Goal: Navigation & Orientation: Find specific page/section

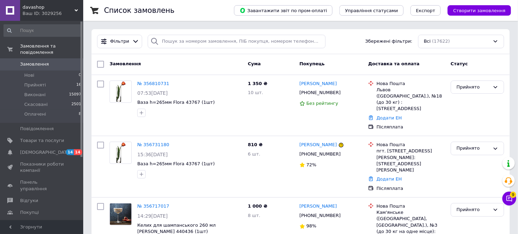
click at [45, 9] on span "davashop" at bounding box center [49, 7] width 52 height 6
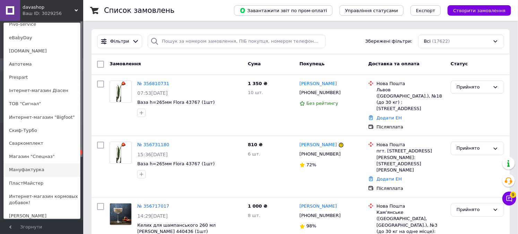
scroll to position [500, 0]
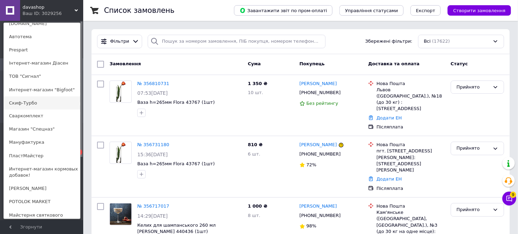
click at [33, 96] on link "Скиф-Турбо" at bounding box center [42, 102] width 76 height 13
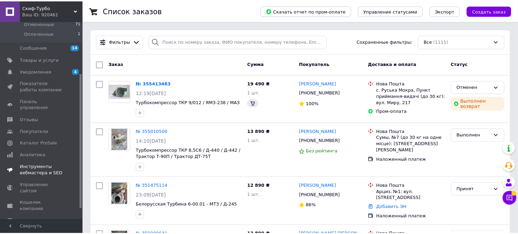
scroll to position [77, 0]
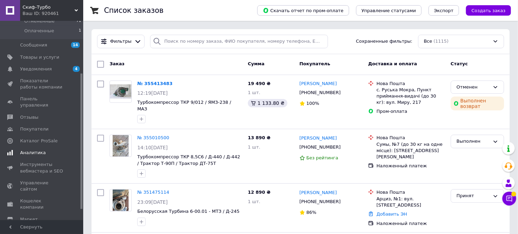
click at [33, 149] on span "Аналитика" at bounding box center [33, 152] width 26 height 6
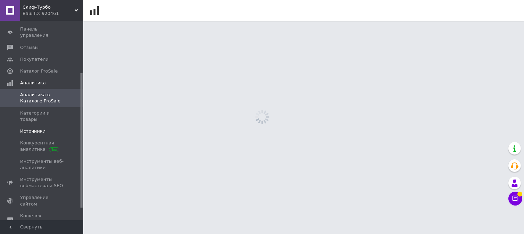
click at [37, 128] on span "Источники" at bounding box center [32, 131] width 25 height 6
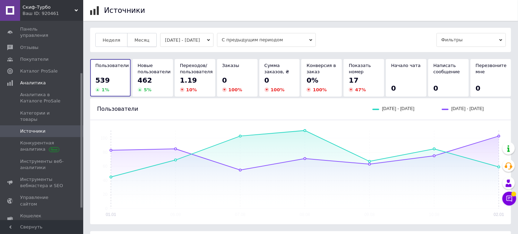
click at [142, 40] on span "Месяц" at bounding box center [141, 39] width 15 height 5
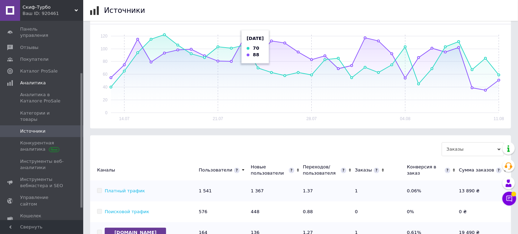
scroll to position [115, 0]
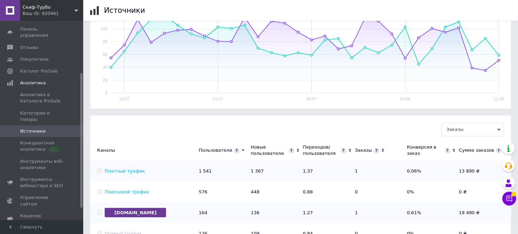
click at [58, 1] on div "Скиф-Турбо Ваш ID: 920461" at bounding box center [51, 10] width 63 height 21
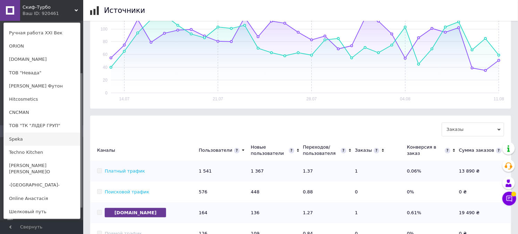
scroll to position [154, 0]
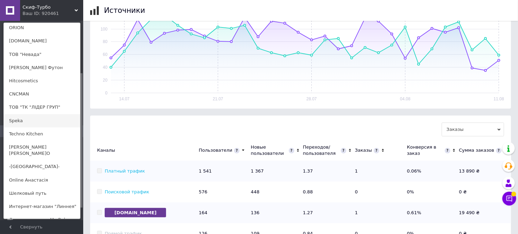
click at [28, 114] on link "Speka" at bounding box center [42, 120] width 76 height 13
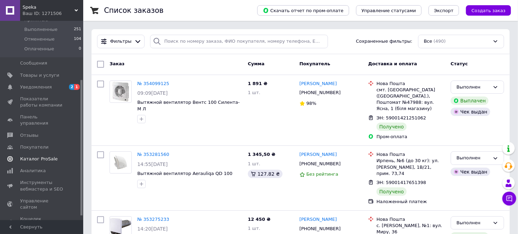
scroll to position [93, 0]
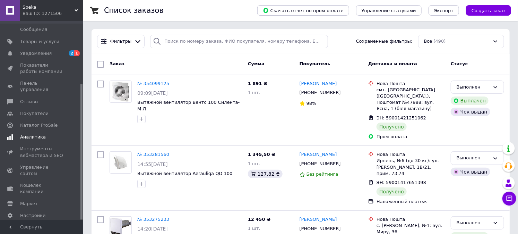
click at [39, 134] on span "Аналитика" at bounding box center [33, 137] width 26 height 6
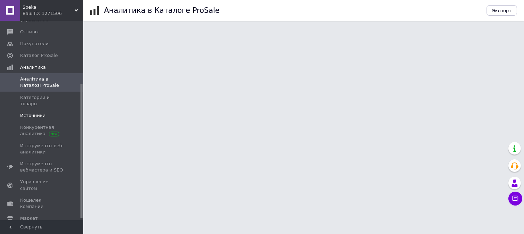
click at [40, 112] on span "Источники" at bounding box center [32, 115] width 25 height 6
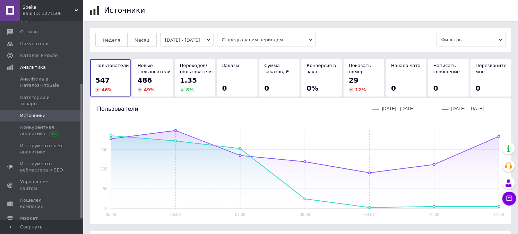
click at [143, 39] on span "Месяц" at bounding box center [141, 39] width 15 height 5
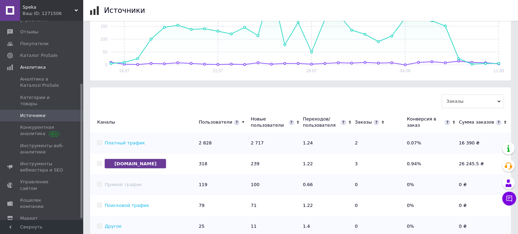
scroll to position [154, 0]
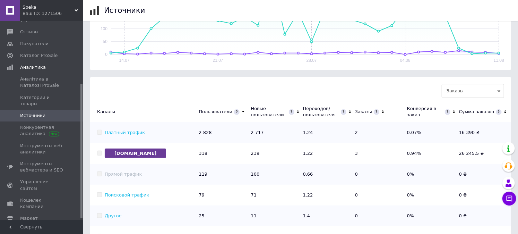
click at [492, 93] on span "Заказы" at bounding box center [472, 91] width 62 height 14
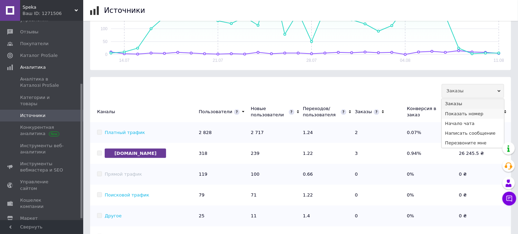
click at [480, 114] on li "Показать номер" at bounding box center [472, 114] width 62 height 10
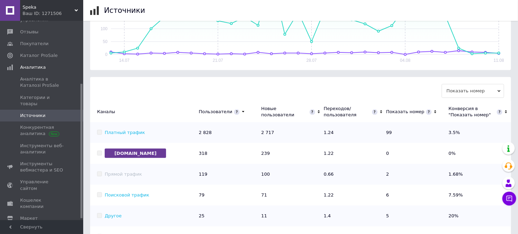
click at [482, 96] on span "Показать номер" at bounding box center [472, 91] width 62 height 14
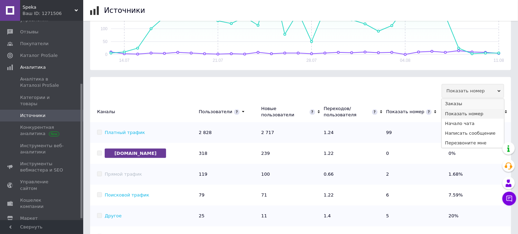
click at [476, 106] on li "Заказы" at bounding box center [472, 104] width 62 height 10
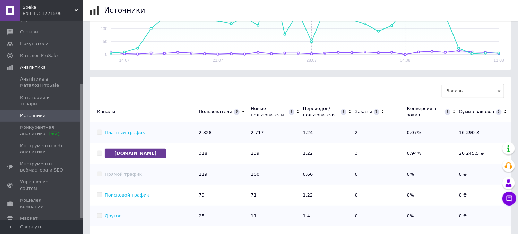
click at [53, 15] on div "Ваш ID: 1271506" at bounding box center [53, 13] width 61 height 6
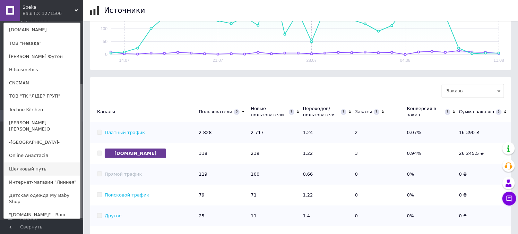
scroll to position [192, 0]
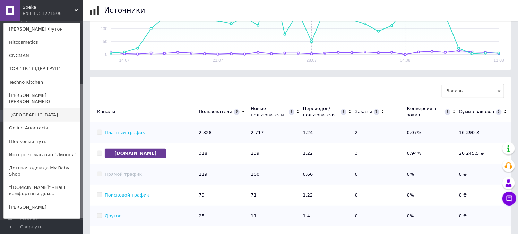
click at [37, 108] on link "-[GEOGRAPHIC_DATA]-" at bounding box center [42, 114] width 76 height 13
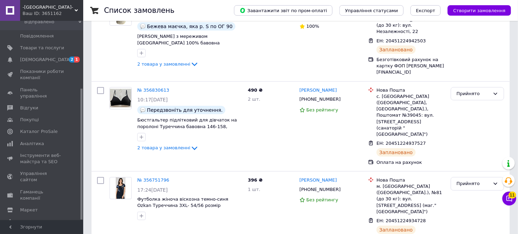
scroll to position [103, 0]
click at [64, 6] on span "-[GEOGRAPHIC_DATA]-" at bounding box center [49, 7] width 52 height 6
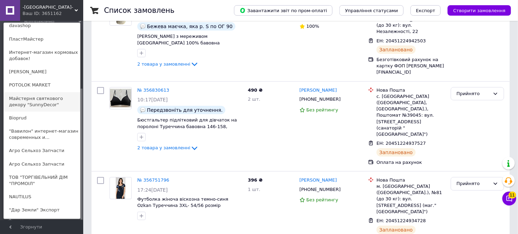
scroll to position [654, 0]
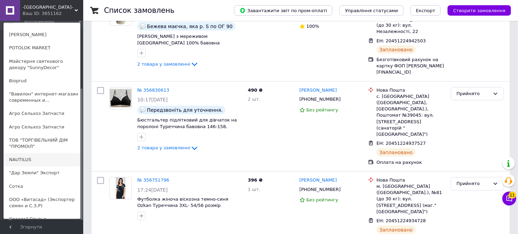
click at [38, 153] on link "NAUTILUS" at bounding box center [42, 159] width 76 height 13
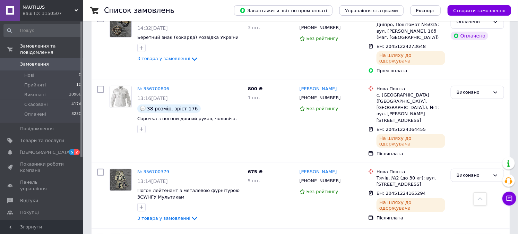
scroll to position [1225, 0]
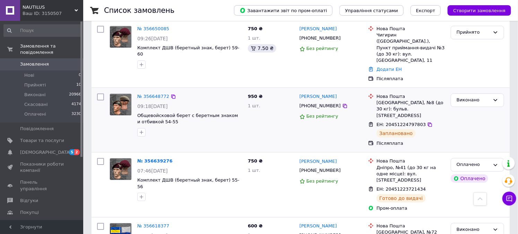
scroll to position [962, 0]
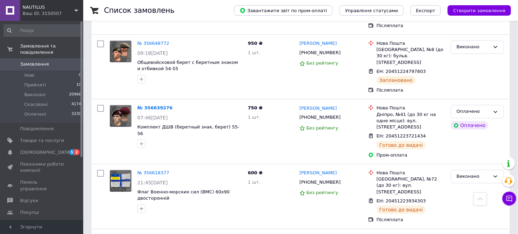
click at [54, 10] on span "NAUTILUS" at bounding box center [49, 7] width 52 height 6
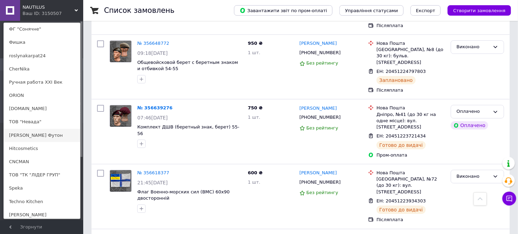
scroll to position [115, 0]
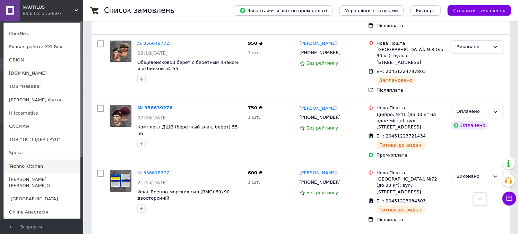
click at [33, 167] on link "Techno Kitchen" at bounding box center [42, 165] width 76 height 13
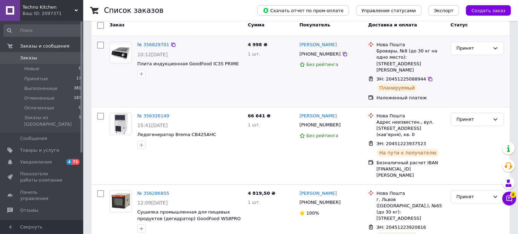
scroll to position [115, 0]
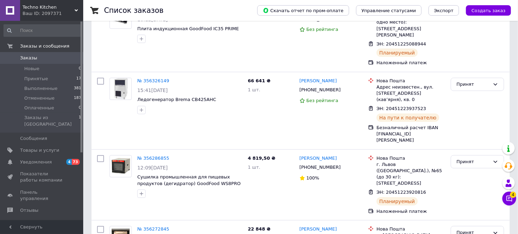
click at [25, 11] on div "Ваш ID: 2097371" at bounding box center [53, 13] width 61 height 6
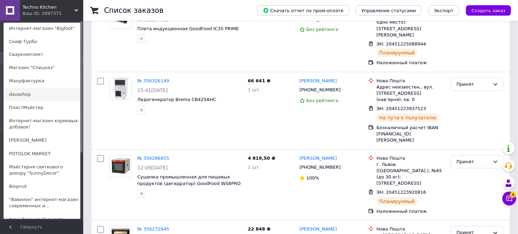
scroll to position [577, 0]
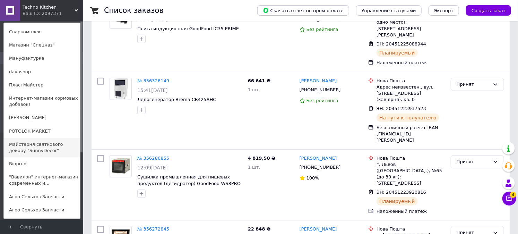
click at [38, 138] on link "Майстерня святкового декору "SunnyDecor"" at bounding box center [42, 147] width 76 height 19
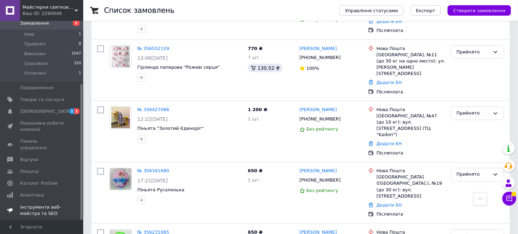
scroll to position [93, 0]
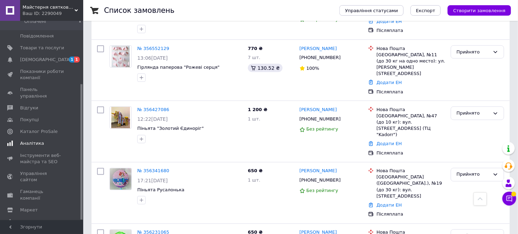
click at [38, 140] on span "Аналітика" at bounding box center [32, 143] width 24 height 6
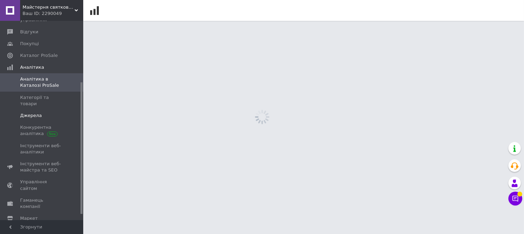
click at [37, 109] on link "Джерела" at bounding box center [42, 115] width 85 height 12
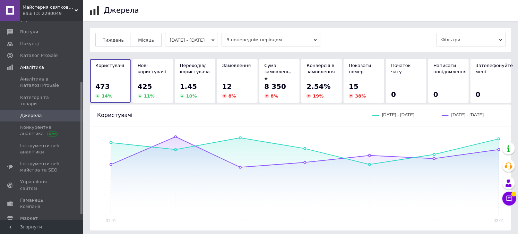
click at [140, 39] on span "Місяць" at bounding box center [146, 39] width 16 height 5
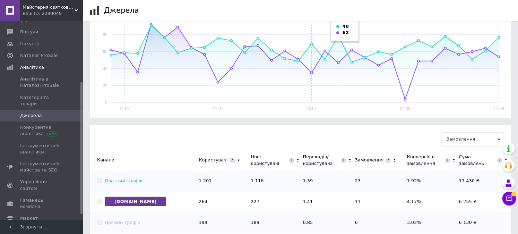
scroll to position [192, 0]
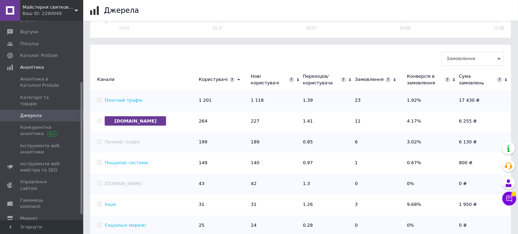
click at [62, 18] on div "Майстерня святкового декору "SunnyDecor" Ваш ID: 2290049" at bounding box center [51, 10] width 63 height 21
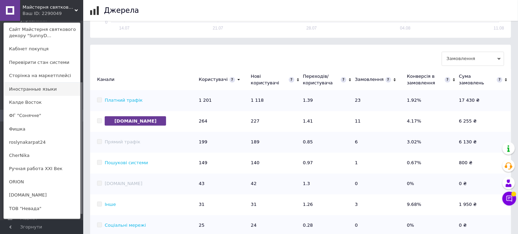
click at [41, 92] on link "Иностранные языки" at bounding box center [42, 88] width 76 height 13
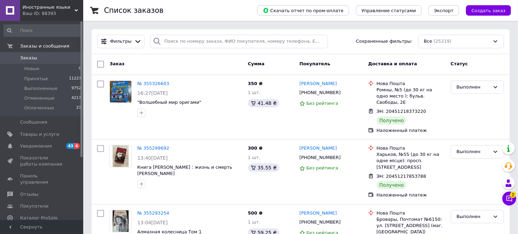
click at [42, 12] on div "Ваш ID: 88393" at bounding box center [53, 13] width 61 height 6
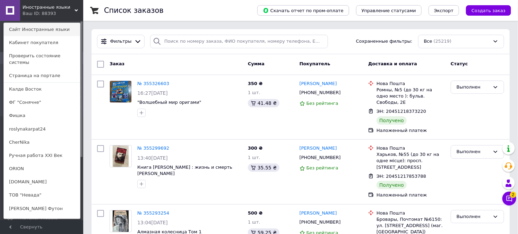
click at [42, 29] on link "Сайт Иностранные языки" at bounding box center [42, 29] width 76 height 13
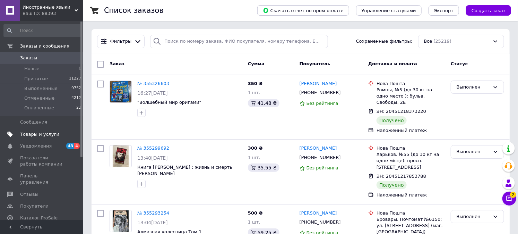
click at [45, 133] on span "Товары и услуги" at bounding box center [39, 134] width 39 height 6
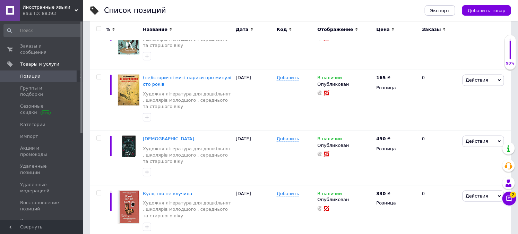
scroll to position [5431, 0]
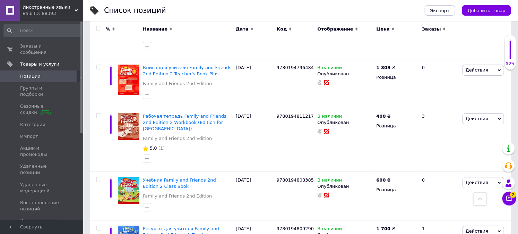
scroll to position [1435, 0]
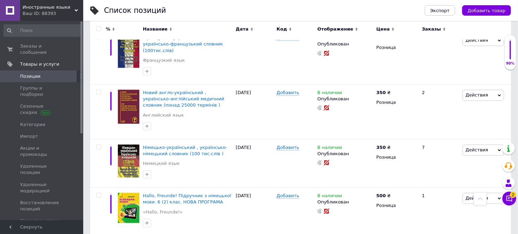
scroll to position [4518, 0]
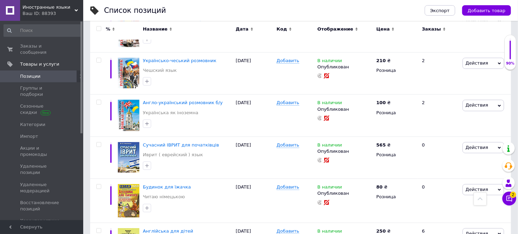
scroll to position [3104, 0]
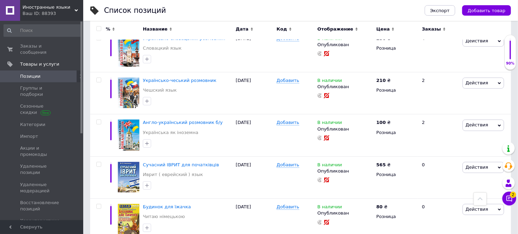
click at [37, 11] on div "Ваш ID: 88393" at bounding box center [53, 13] width 61 height 6
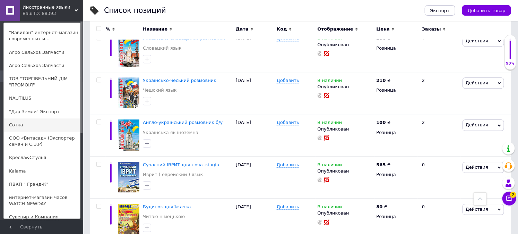
scroll to position [731, 0]
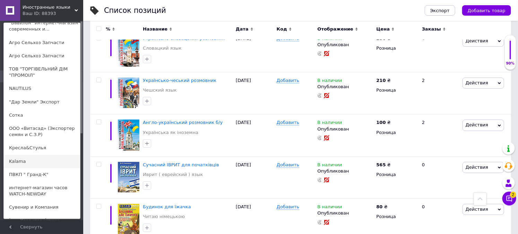
click at [26, 155] on link "Kalama" at bounding box center [42, 161] width 76 height 13
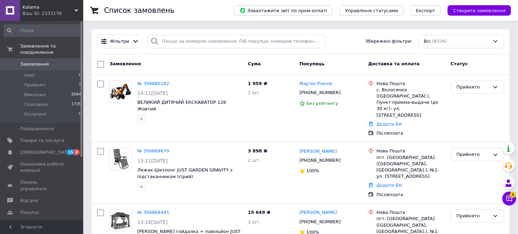
click at [40, 12] on div "Ваш ID: 2333178" at bounding box center [53, 13] width 61 height 6
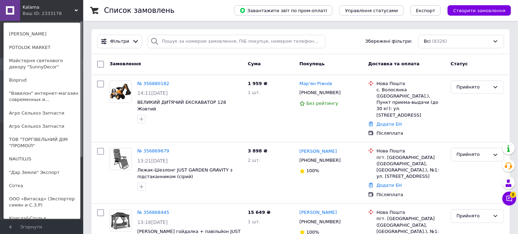
scroll to position [693, 0]
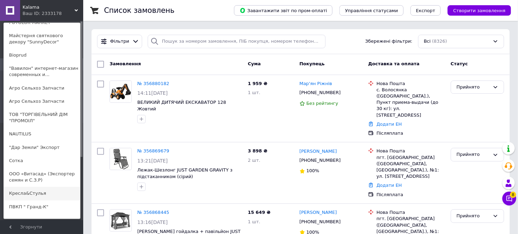
click at [42, 186] on link "Кресла&Стулья" at bounding box center [42, 192] width 76 height 13
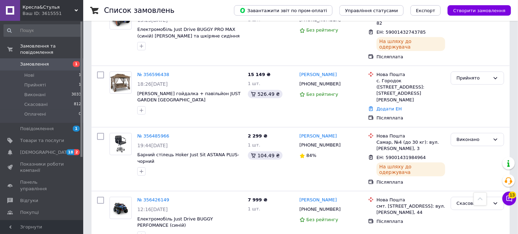
scroll to position [38, 0]
